Goal: Contribute content: Contribute content

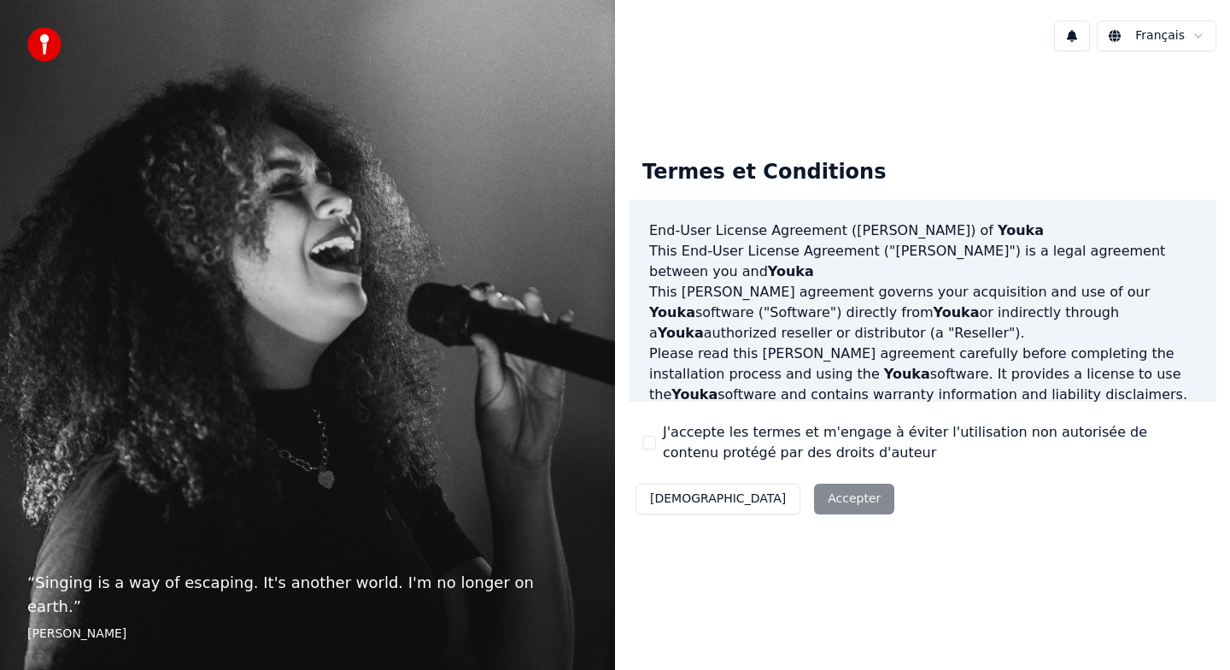
click at [644, 439] on button "J'accepte les termes et m'engage à éviter l'utilisation non autorisée de conten…" at bounding box center [649, 443] width 14 height 14
click at [814, 495] on button "Accepter" at bounding box center [854, 499] width 80 height 31
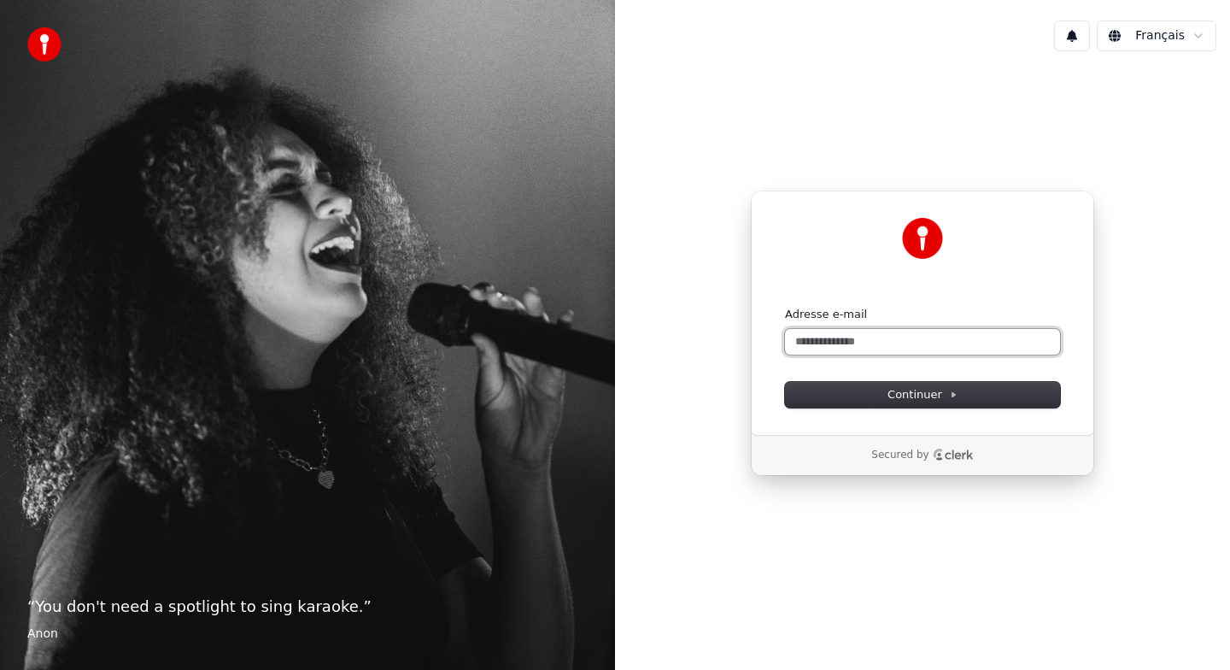
click at [832, 343] on input "Adresse e-mail" at bounding box center [922, 342] width 275 height 26
click at [832, 344] on input "Adresse e-mail" at bounding box center [922, 342] width 275 height 26
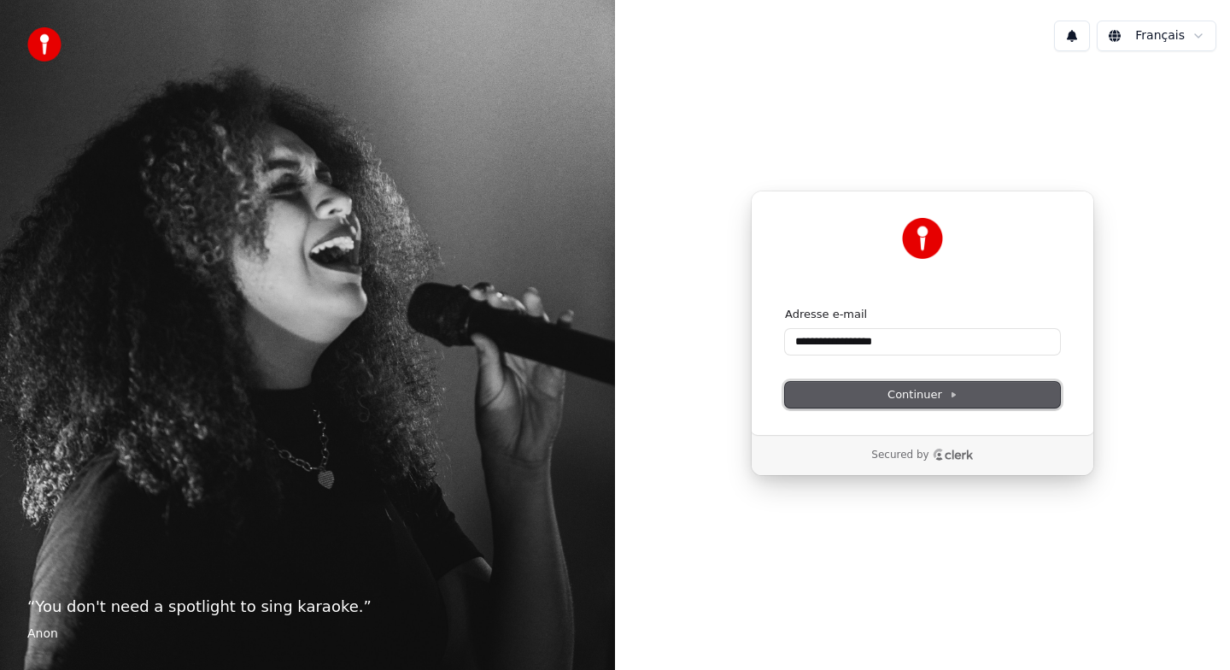
click at [904, 398] on span "Continuer" at bounding box center [923, 394] width 70 height 15
type input "**********"
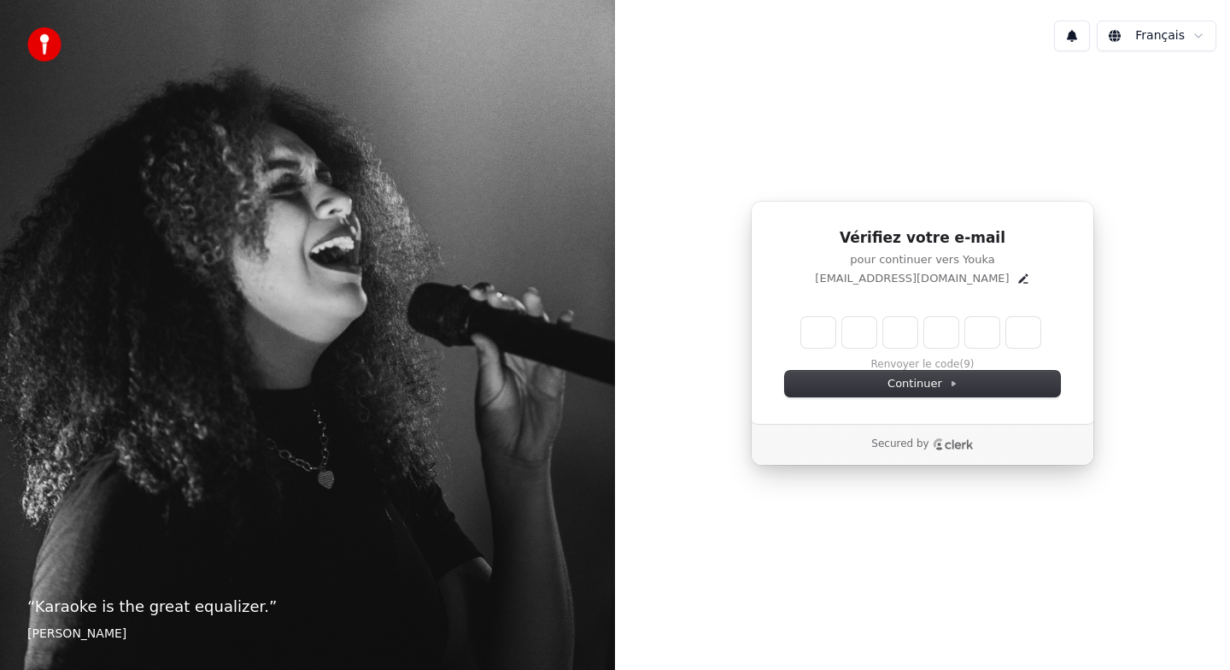
type input "*"
type input "**"
type input "*"
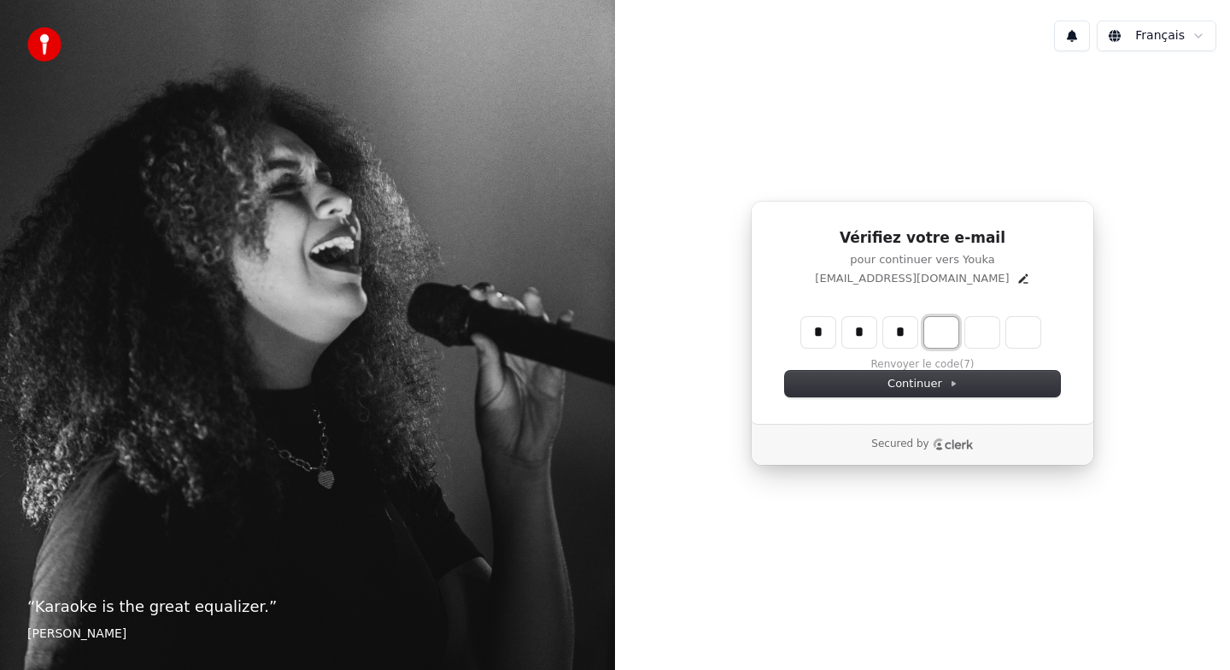
type input "***"
type input "*"
type input "****"
type input "*"
type input "*****"
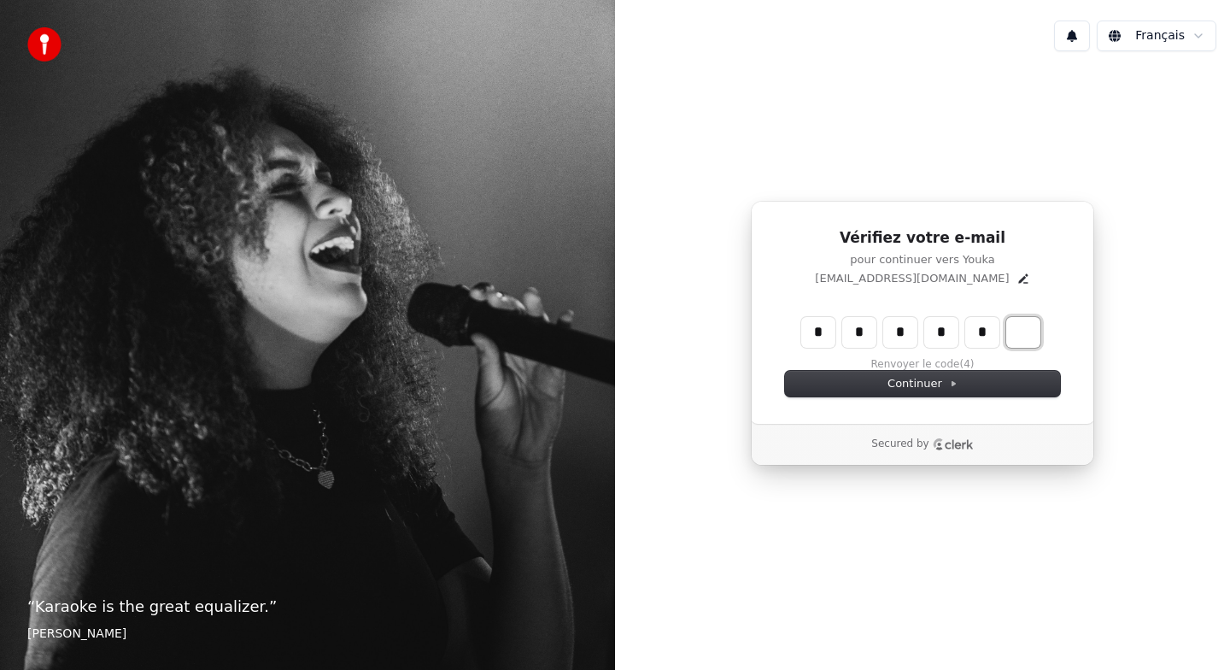
type input "*"
type input "******"
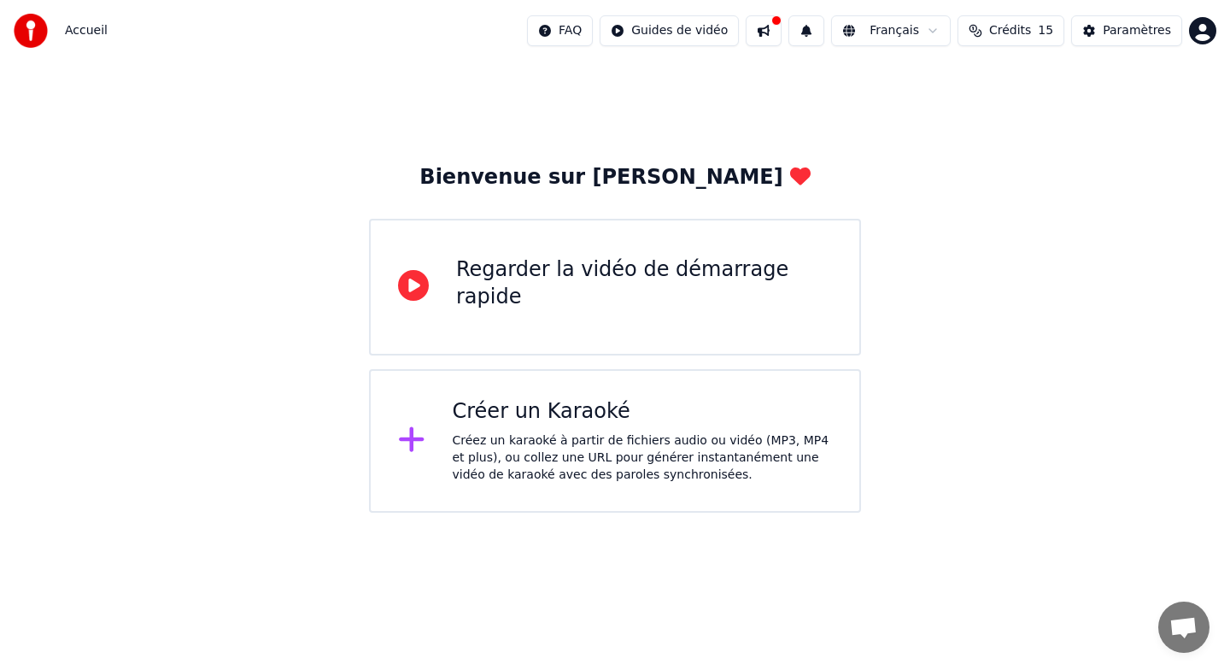
click at [524, 407] on div "Créer un Karaoké" at bounding box center [643, 411] width 380 height 27
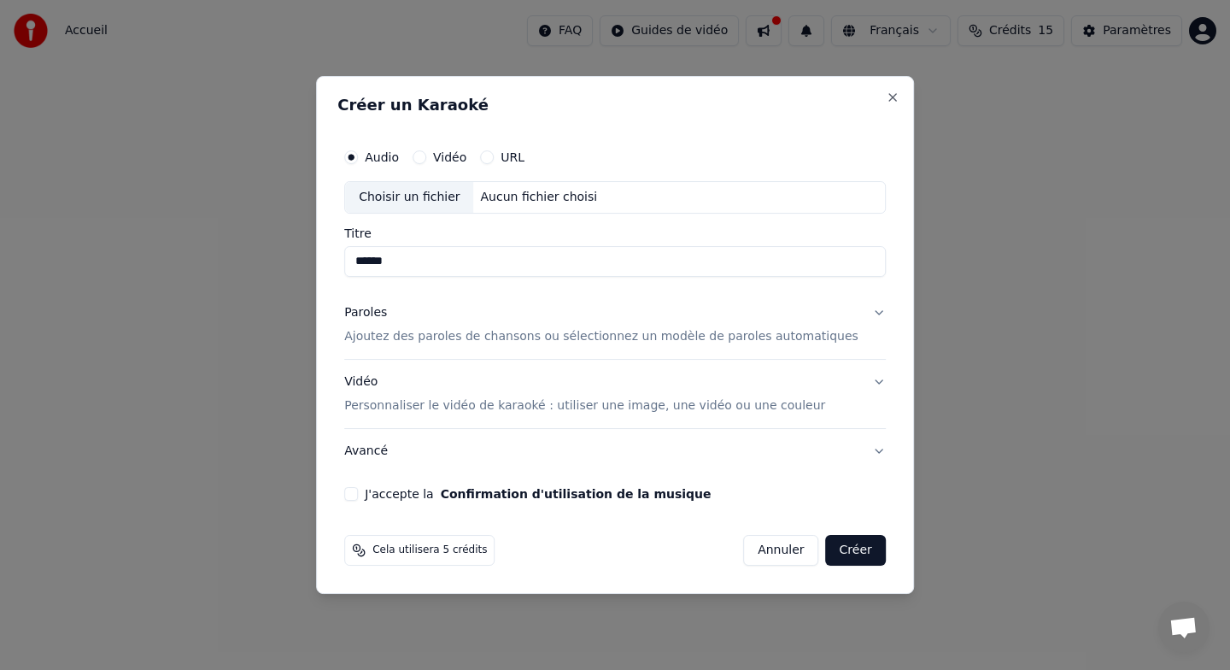
click at [445, 196] on div "Choisir un fichier" at bounding box center [409, 197] width 128 height 31
click at [852, 309] on button "Paroles Ajoutez des paroles de chansons ou sélectionnez un modèle de paroles au…" at bounding box center [615, 324] width 542 height 68
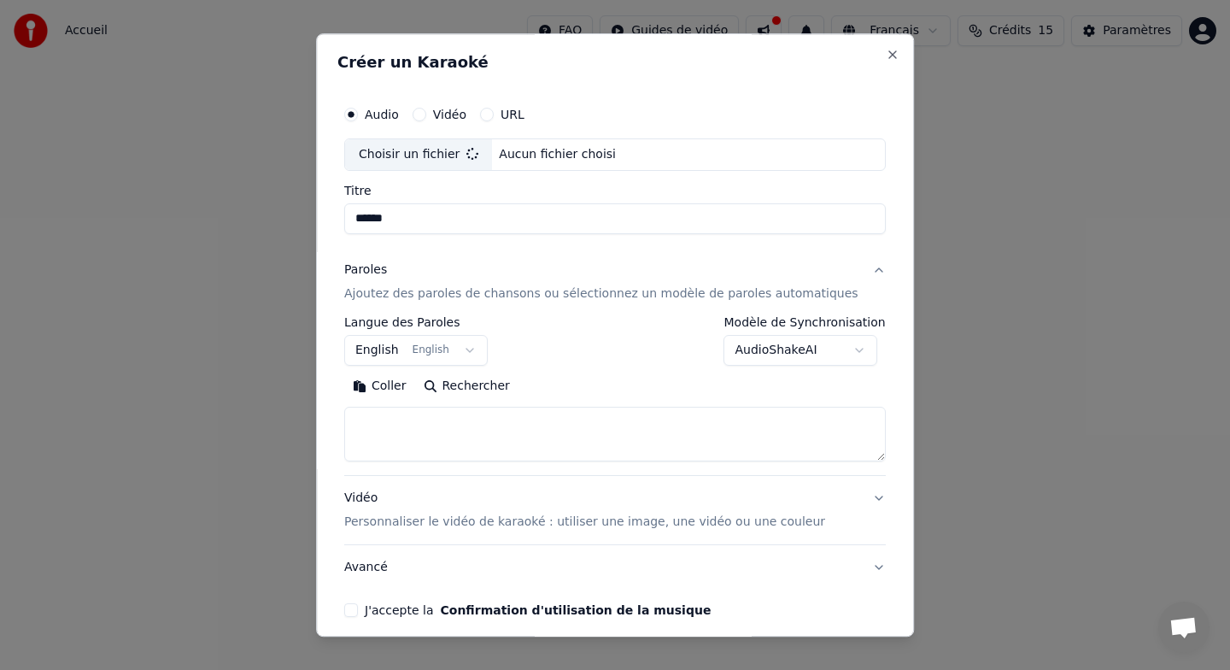
click at [637, 431] on textarea at bounding box center [615, 434] width 542 height 55
type input "**********"
paste textarea "**********"
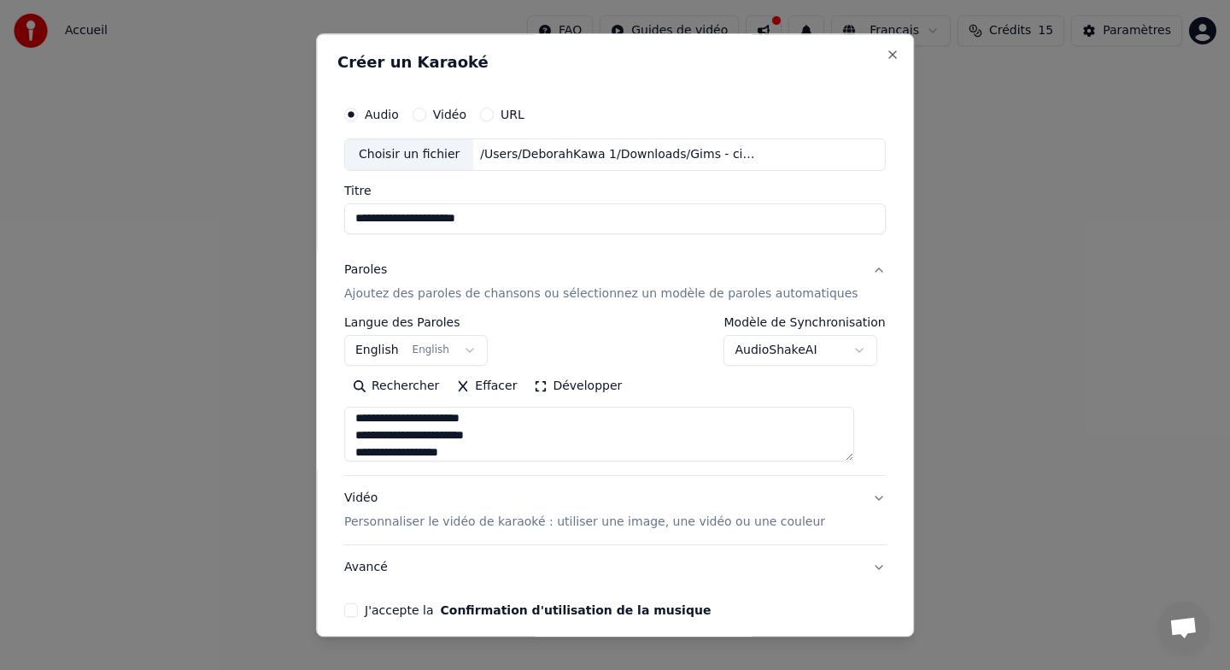
scroll to position [882, 0]
type textarea "**********"
click at [537, 481] on button "Vidéo Personnaliser le vidéo de karaoké : utiliser une image, une vidéo ou une …" at bounding box center [615, 510] width 542 height 68
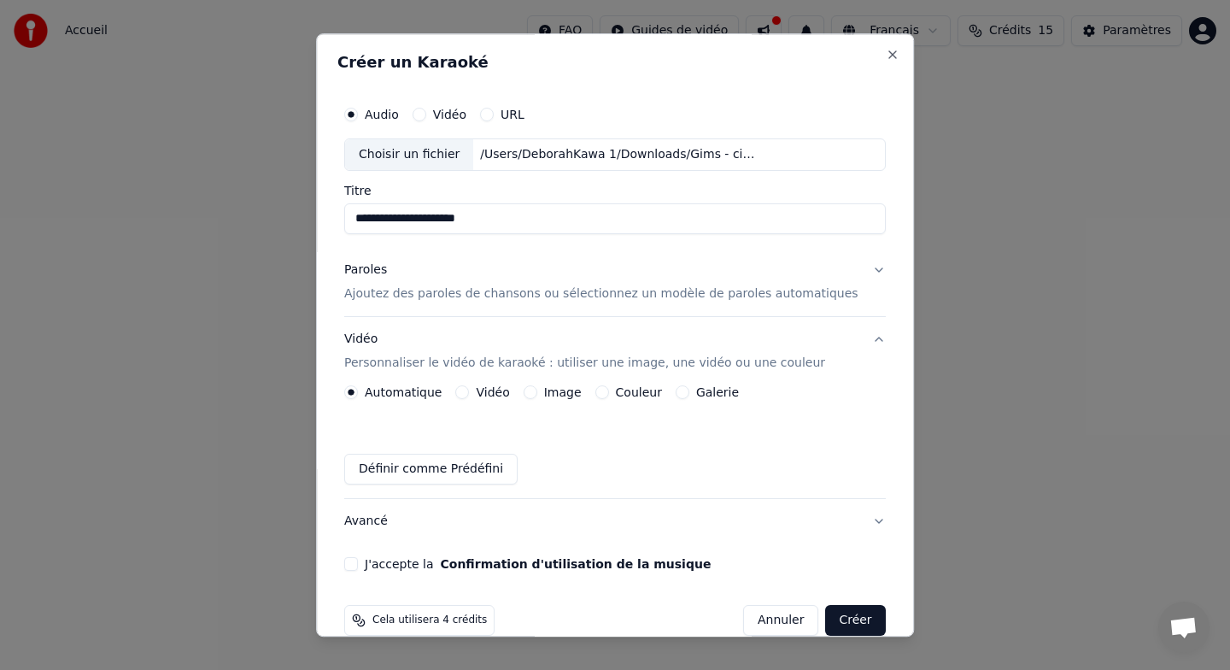
scroll to position [27, 0]
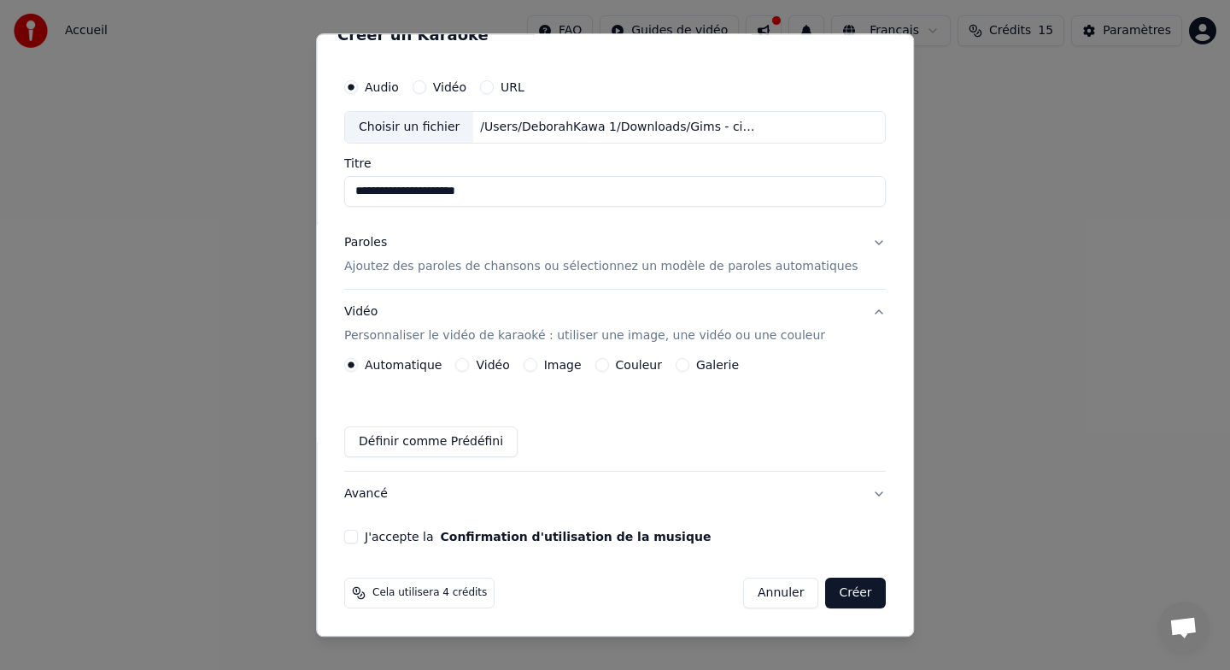
click at [358, 534] on button "J'accepte la Confirmation d'utilisation de la musique" at bounding box center [351, 537] width 14 height 14
click at [831, 589] on button "Créer" at bounding box center [856, 593] width 60 height 31
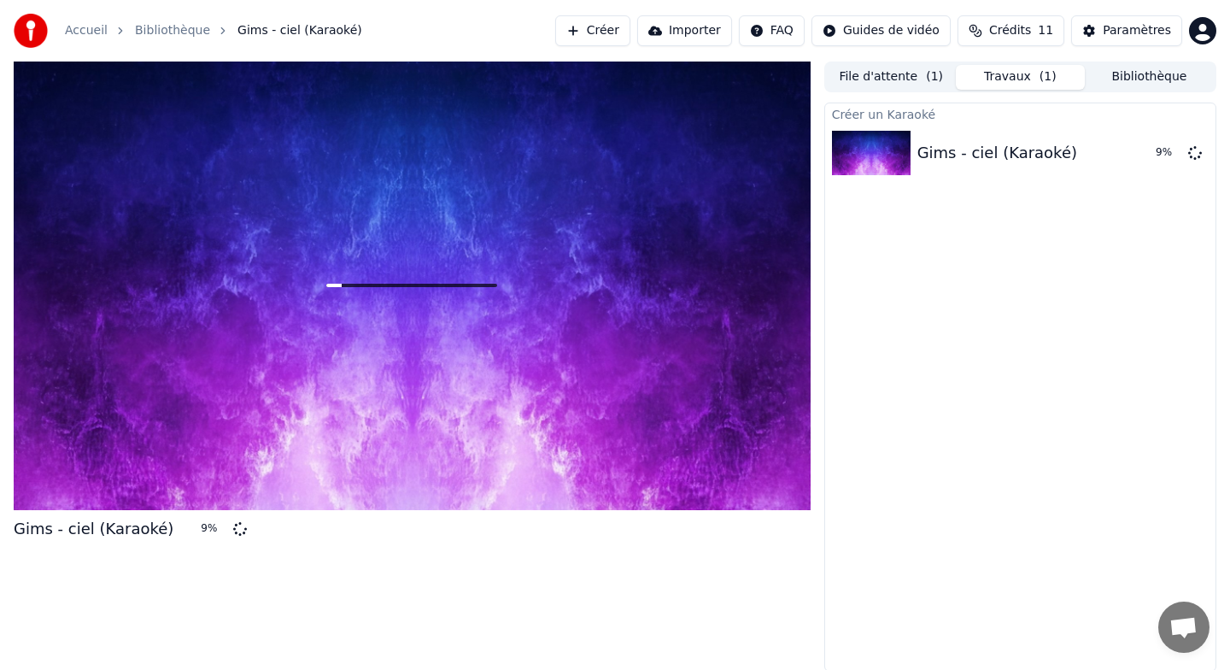
click at [1148, 79] on button "Bibliothèque" at bounding box center [1149, 77] width 129 height 25
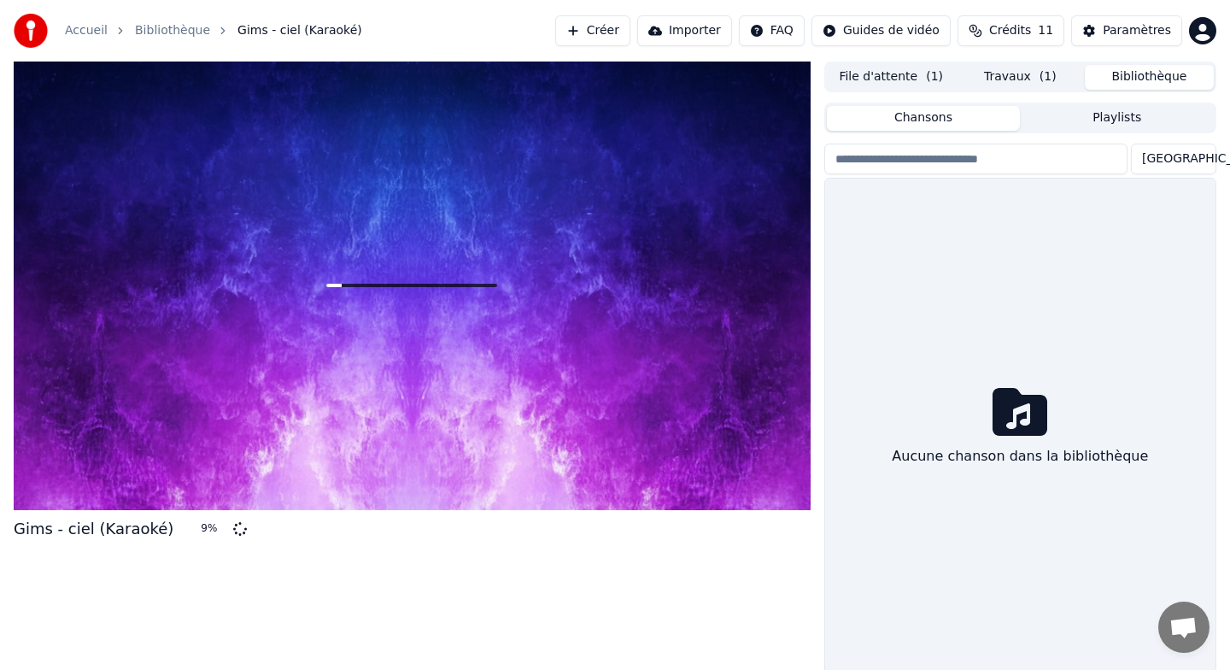
click at [1040, 78] on span "( 1 )" at bounding box center [1048, 76] width 17 height 17
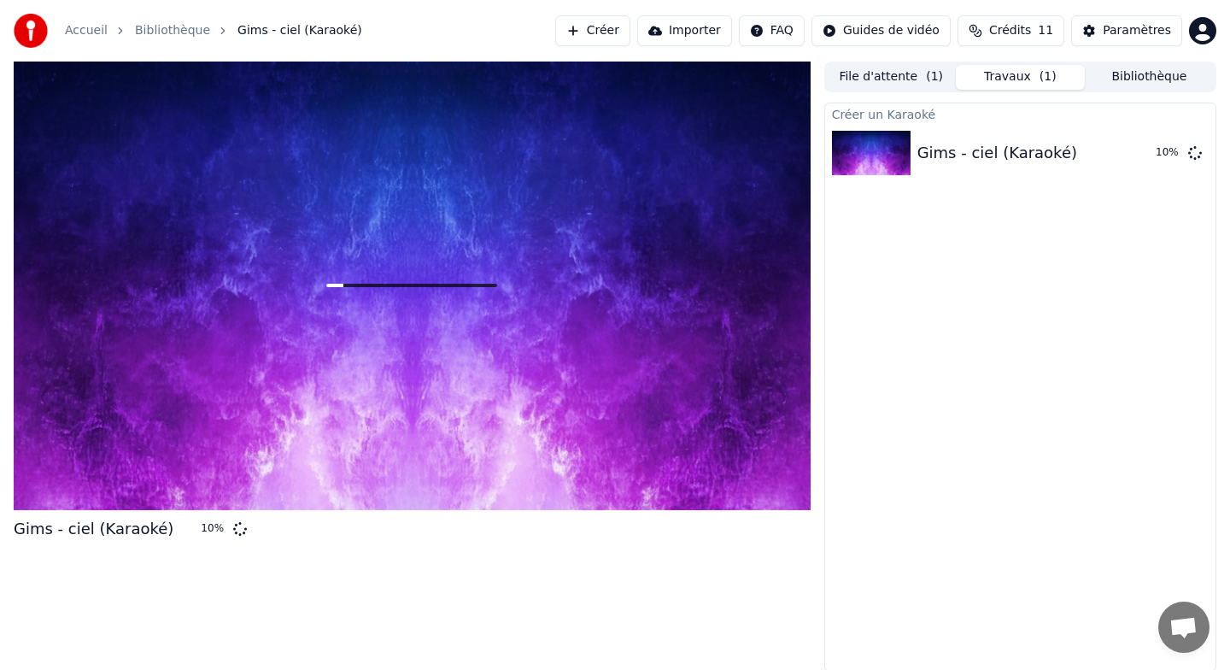
scroll to position [2, 0]
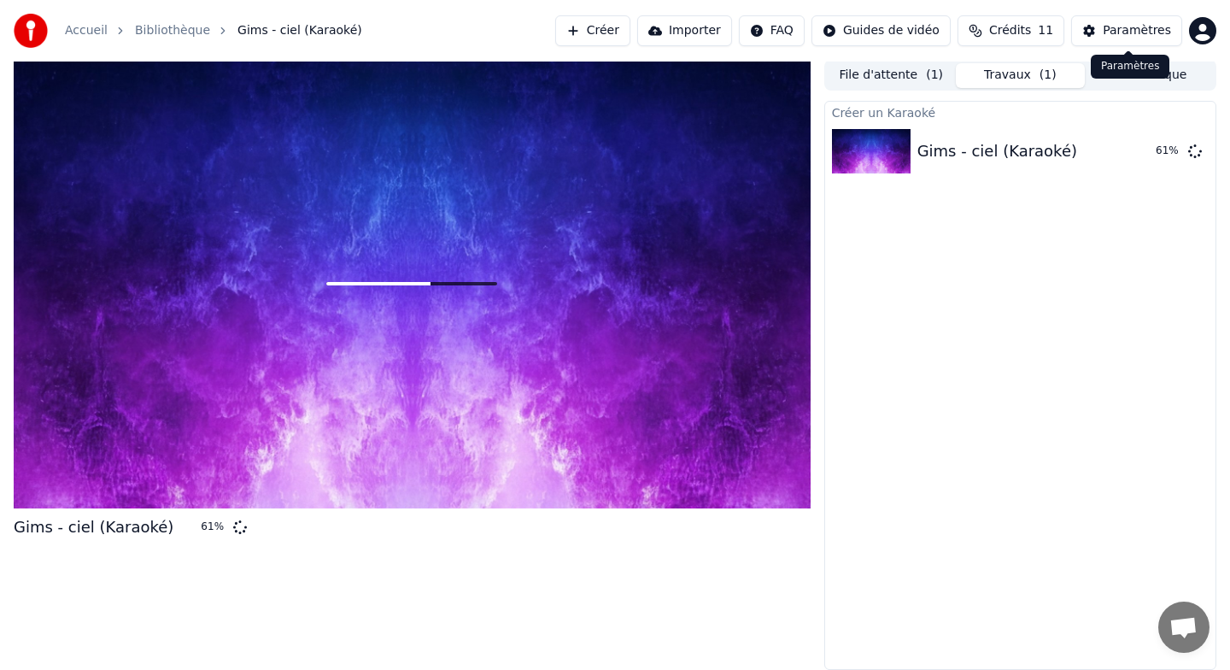
click at [1148, 29] on div "Paramètres" at bounding box center [1137, 30] width 68 height 17
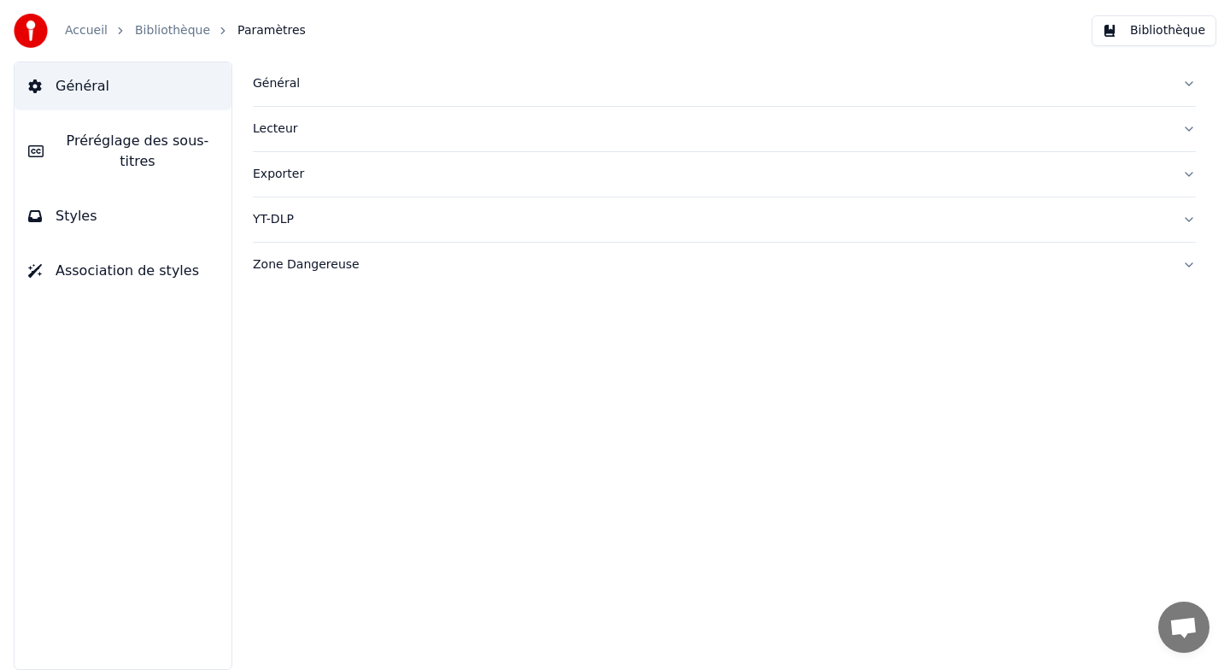
click at [160, 26] on link "Bibliothèque" at bounding box center [172, 30] width 75 height 17
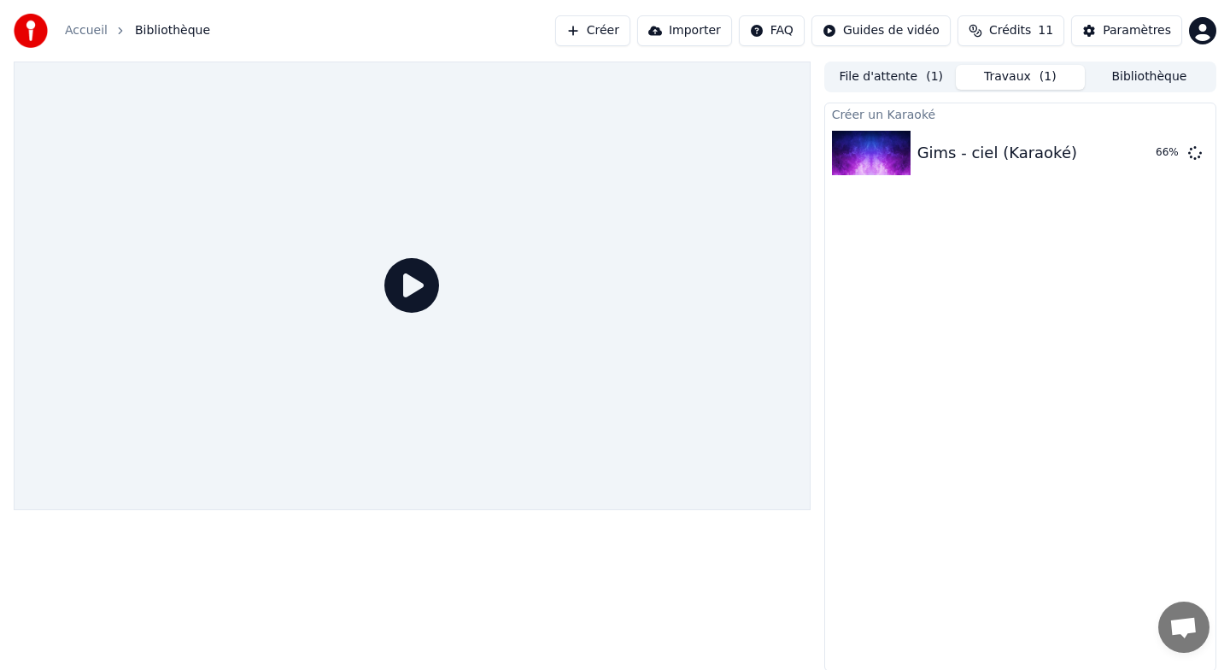
click at [440, 289] on div at bounding box center [412, 286] width 797 height 449
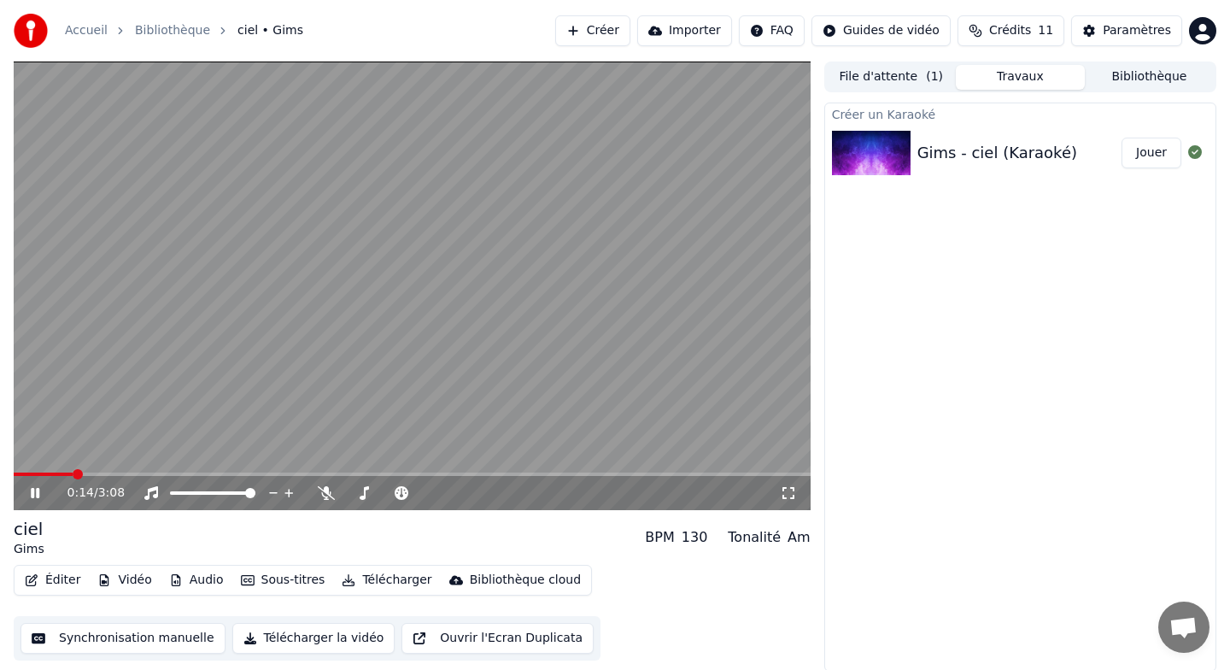
click at [312, 293] on video at bounding box center [412, 286] width 797 height 449
click at [30, 492] on icon at bounding box center [47, 493] width 40 height 14
click at [29, 499] on icon at bounding box center [47, 493] width 40 height 14
click at [47, 579] on button "Éditer" at bounding box center [52, 580] width 69 height 24
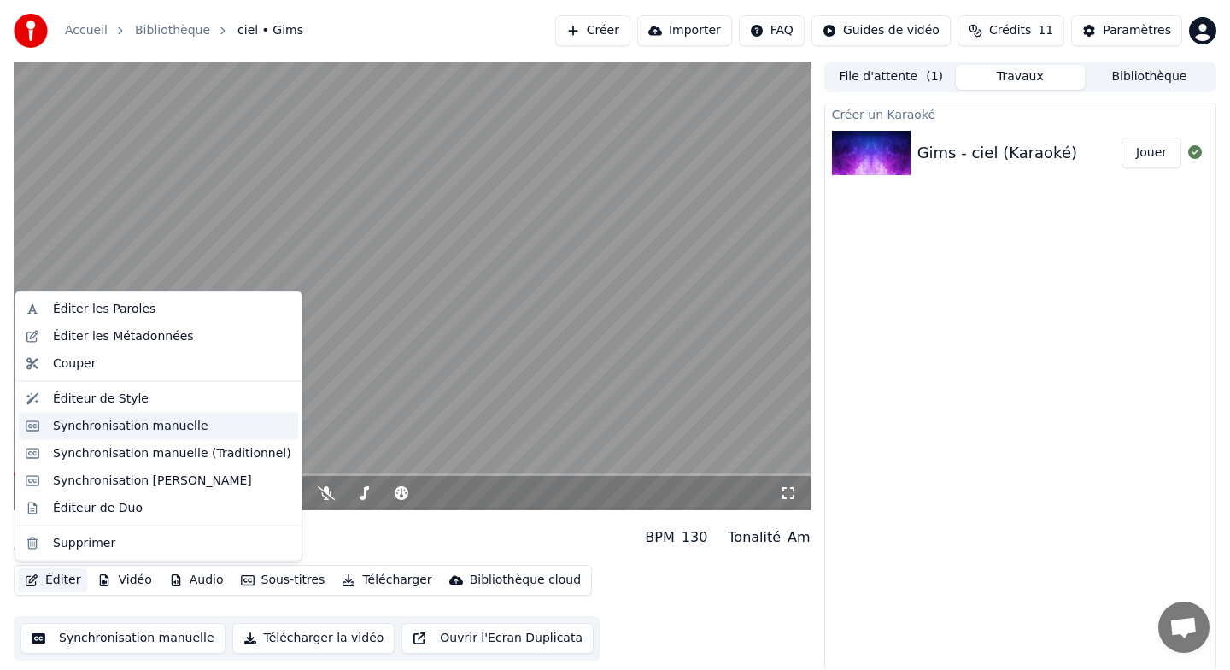
click at [155, 424] on div "Synchronisation manuelle" at bounding box center [130, 425] width 155 height 17
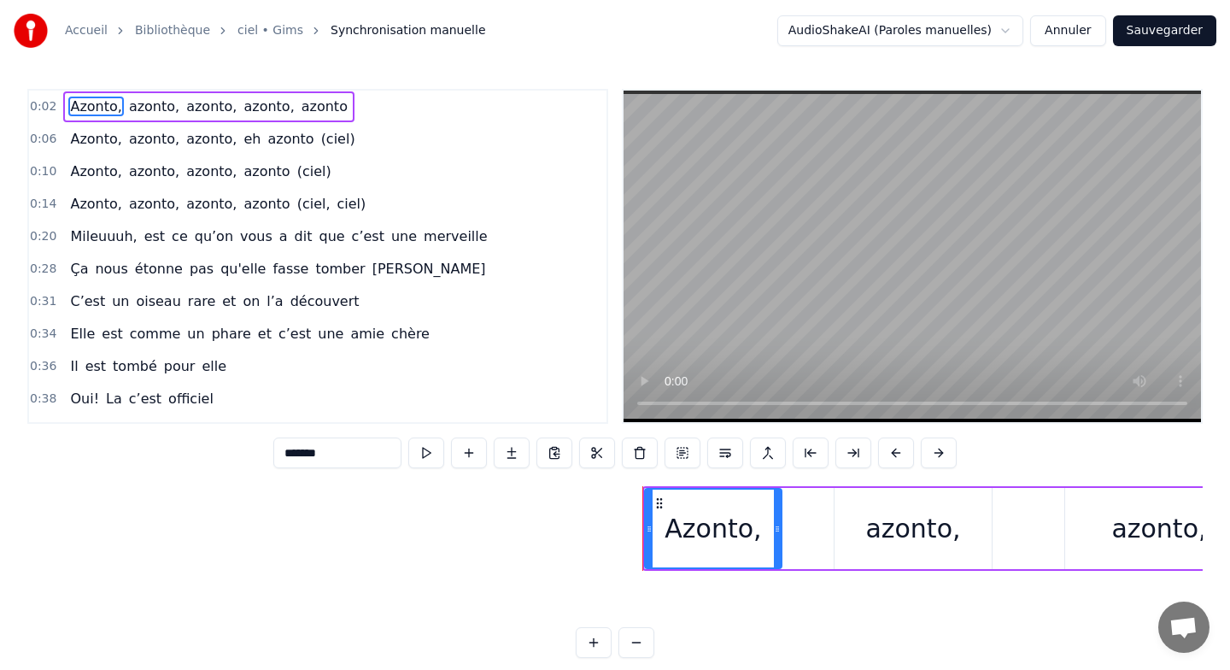
click at [48, 103] on span "0:02" at bounding box center [43, 106] width 26 height 17
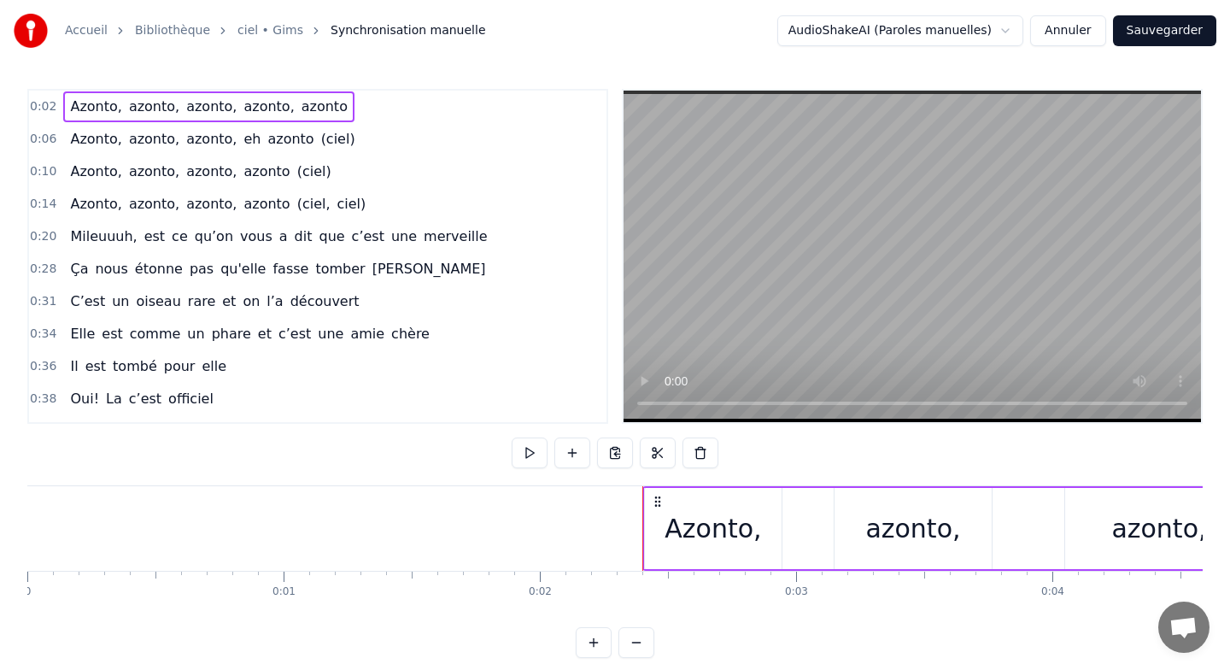
click at [888, 27] on html "Accueil Bibliothèque ciel • Gims Synchronisation manuelle AudioShakeAI (Paroles…" at bounding box center [615, 342] width 1230 height 685
click at [265, 33] on link "ciel • Gims" at bounding box center [270, 30] width 66 height 17
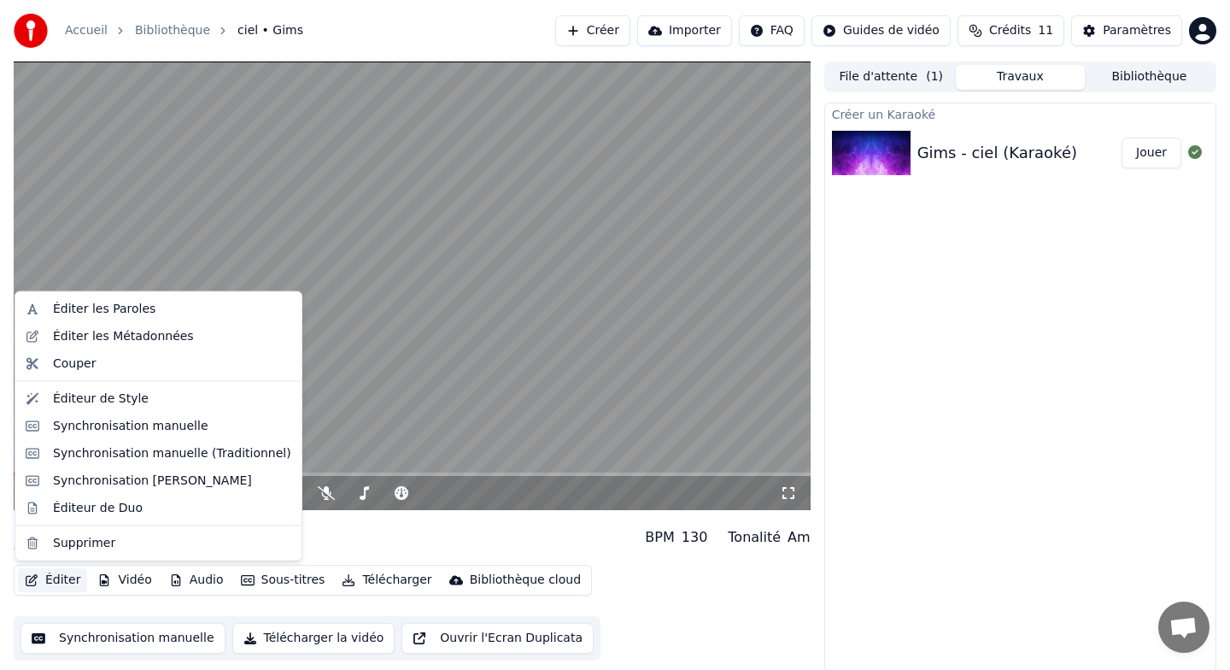
click at [63, 579] on button "Éditer" at bounding box center [52, 580] width 69 height 24
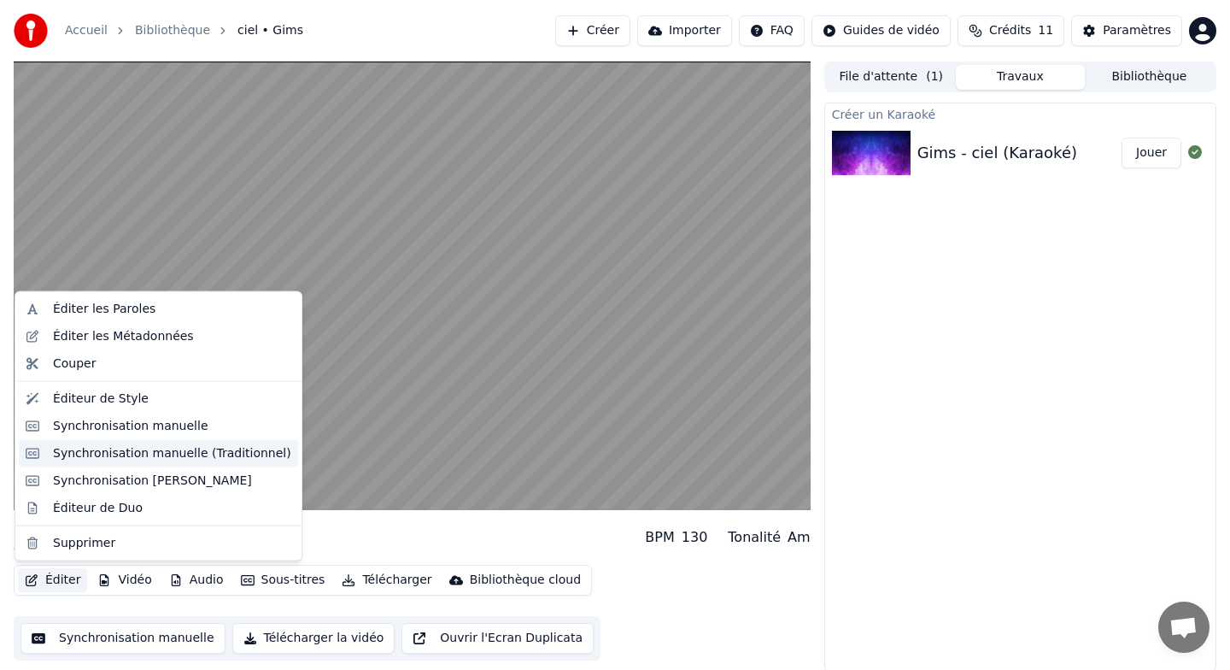
click at [119, 457] on div "Synchronisation manuelle (Traditionnel)" at bounding box center [172, 452] width 238 height 17
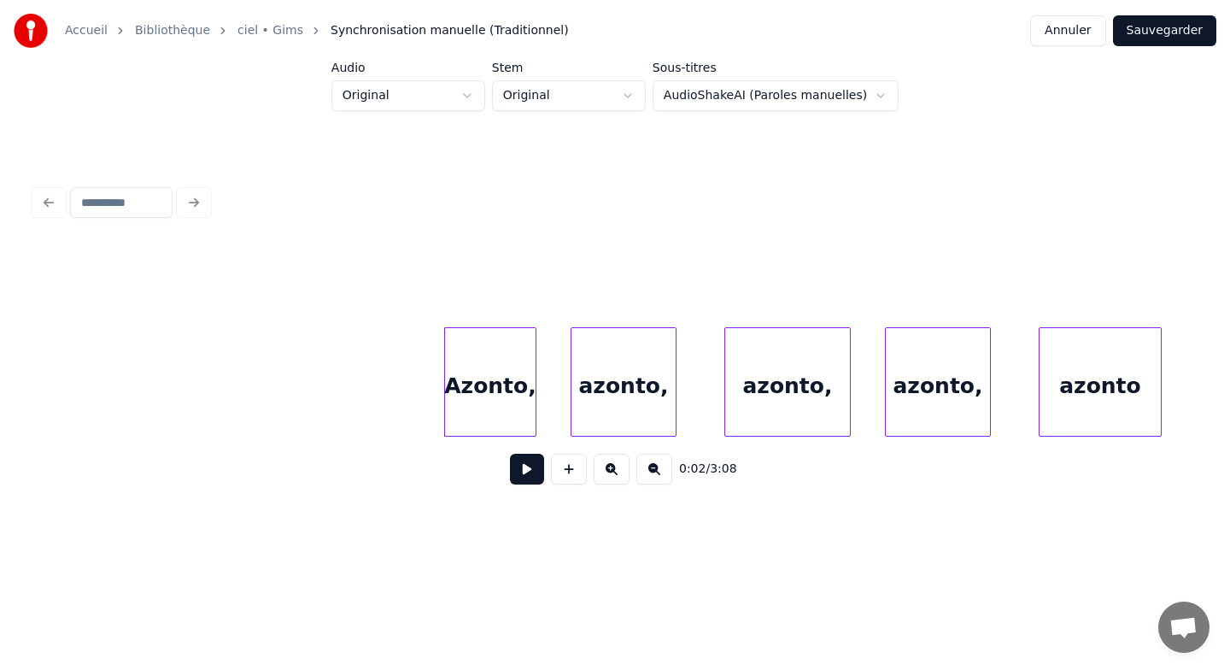
click at [490, 390] on div "Azonto," at bounding box center [490, 386] width 91 height 116
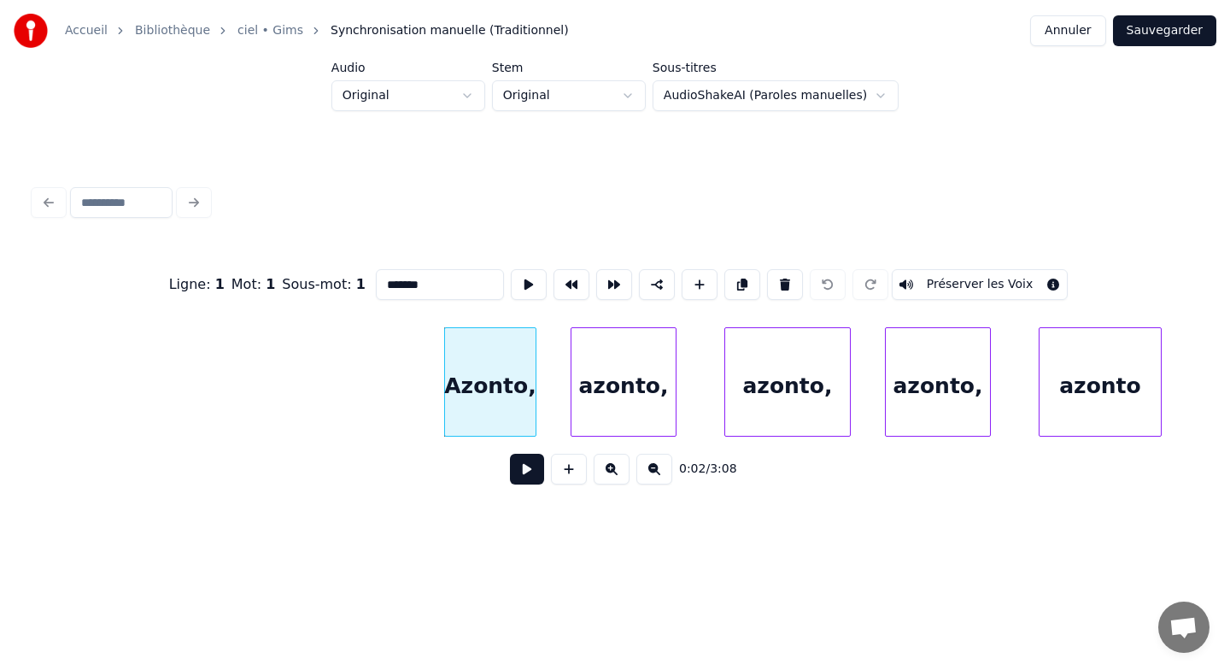
click at [532, 479] on button at bounding box center [527, 469] width 34 height 31
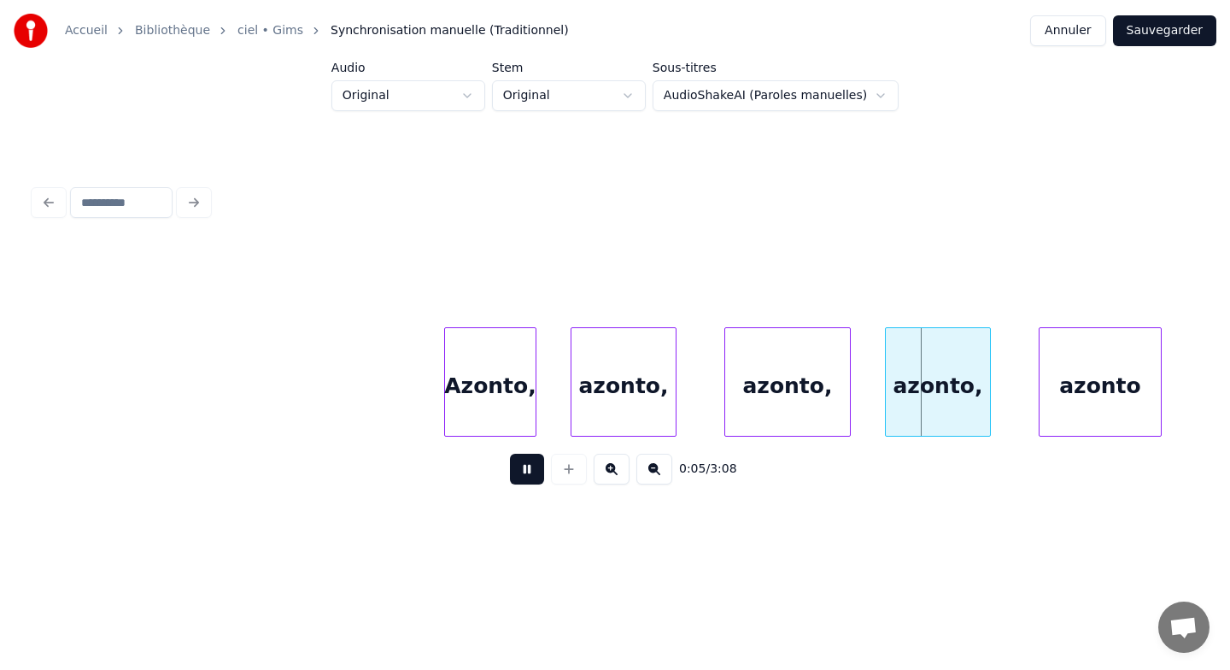
click at [532, 479] on button at bounding box center [527, 469] width 34 height 31
click at [484, 341] on div "Azonto," at bounding box center [490, 386] width 91 height 116
